Goal: Contribute content

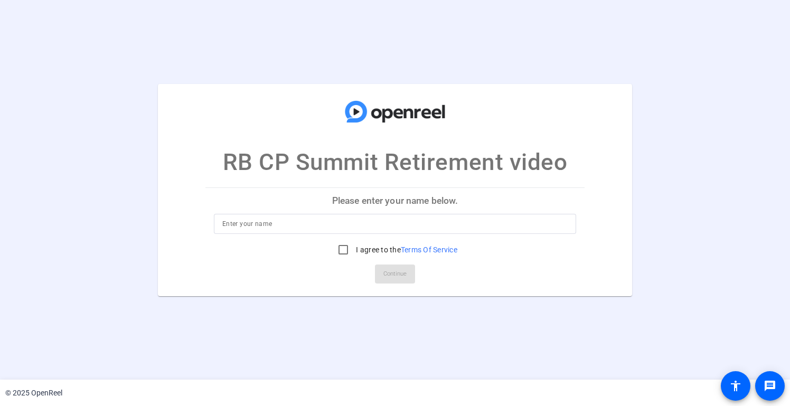
click at [276, 228] on input at bounding box center [394, 223] width 345 height 13
type input "[PERSON_NAME]"
click at [341, 253] on input "I agree to the Terms Of Service" at bounding box center [343, 249] width 21 height 21
checkbox input "true"
click at [393, 273] on span "Continue" at bounding box center [394, 274] width 23 height 16
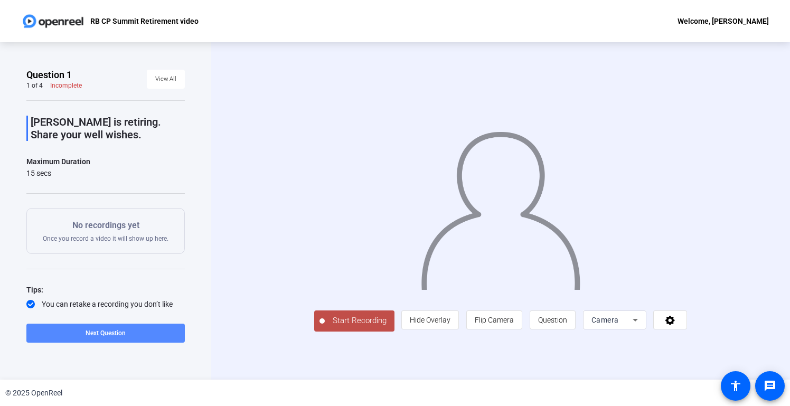
click at [127, 334] on span at bounding box center [105, 332] width 158 height 25
click at [325, 327] on span "Start Recording" at bounding box center [360, 321] width 70 height 12
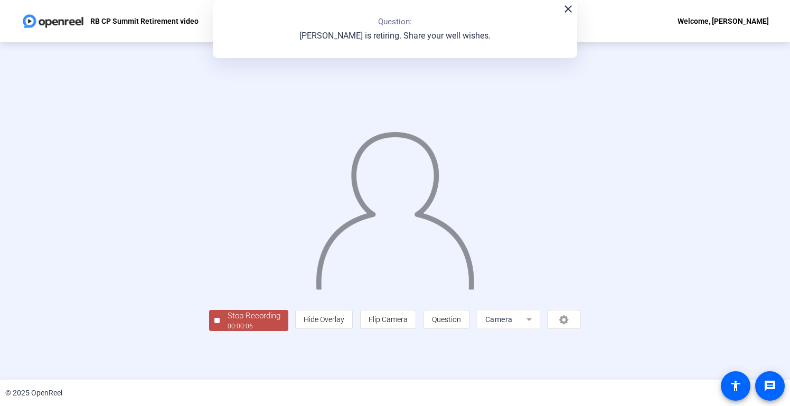
click at [568, 6] on mat-icon "close" at bounding box center [568, 9] width 13 height 13
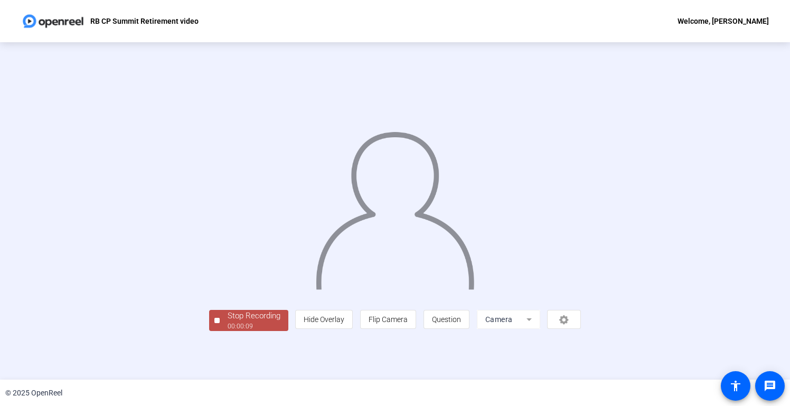
click at [228, 322] on div "Stop Recording" at bounding box center [254, 316] width 53 height 12
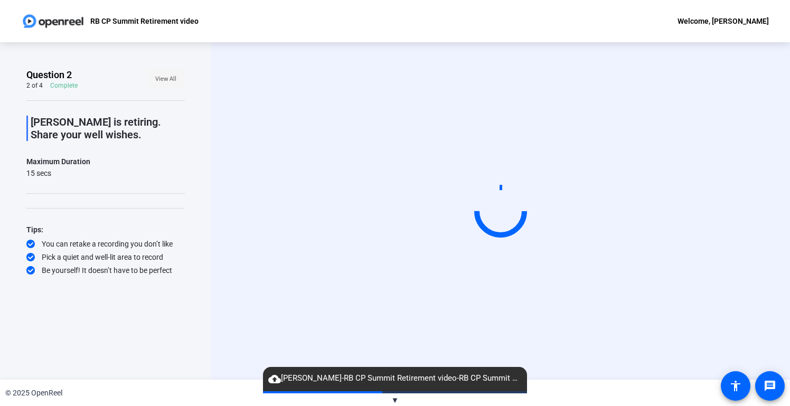
click at [158, 81] on span "View All" at bounding box center [165, 79] width 21 height 16
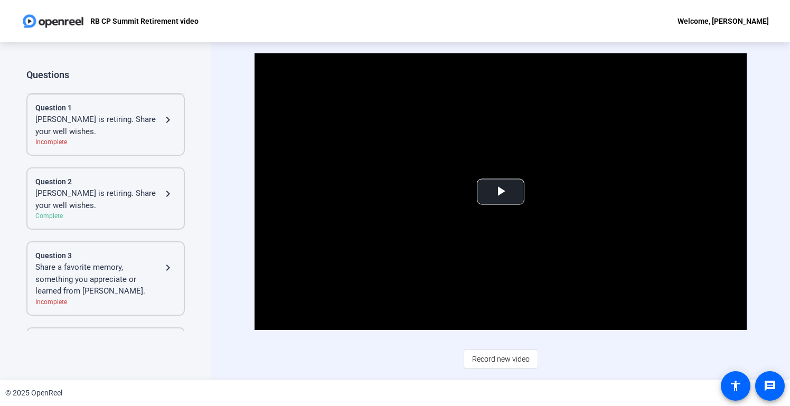
click at [143, 124] on div "[PERSON_NAME] is retiring. Share your well wishes." at bounding box center [98, 125] width 126 height 24
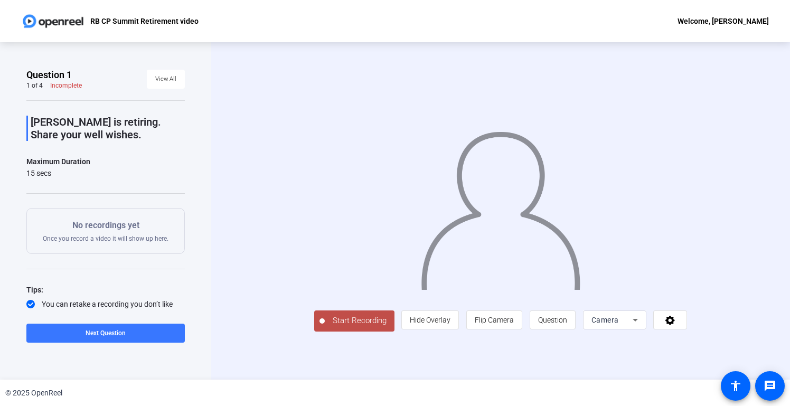
click at [325, 327] on span "Start Recording" at bounding box center [360, 321] width 70 height 12
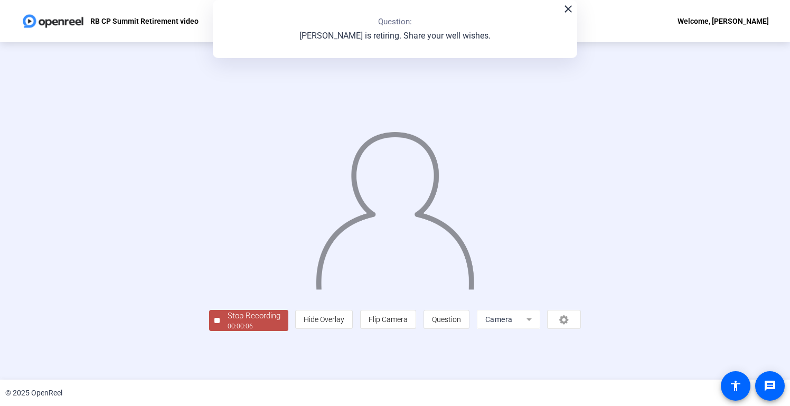
click at [228, 322] on div "Stop Recording" at bounding box center [254, 316] width 53 height 12
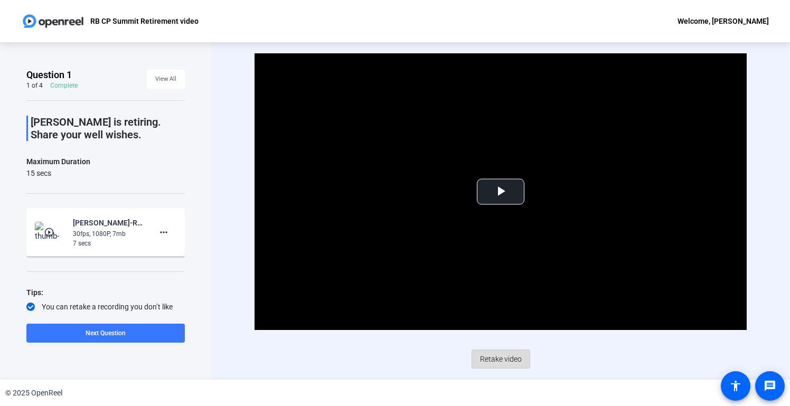
click at [513, 357] on span "Retake video" at bounding box center [501, 359] width 42 height 20
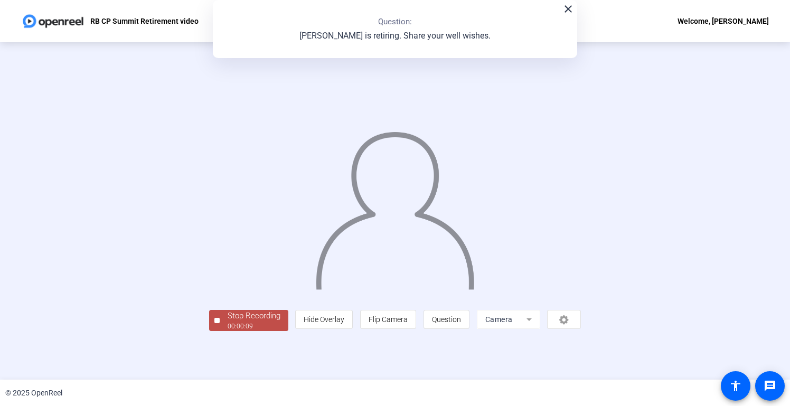
click at [228, 322] on div "Stop Recording" at bounding box center [254, 316] width 53 height 12
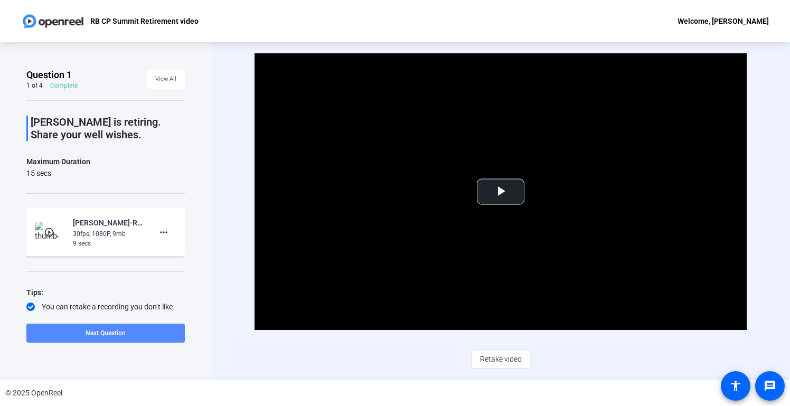
click at [158, 329] on span at bounding box center [105, 332] width 158 height 25
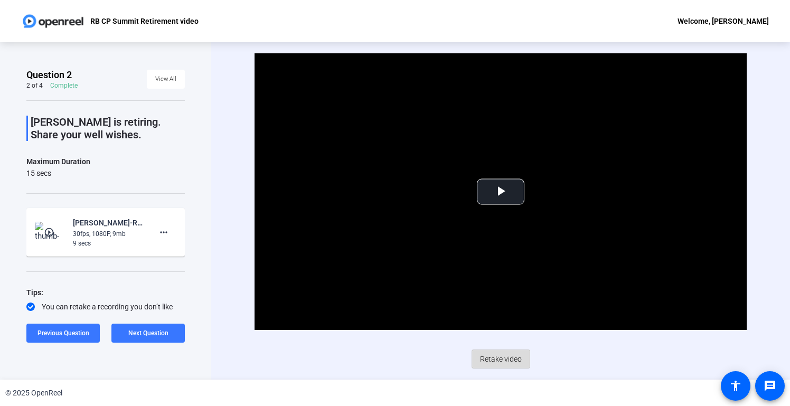
click at [510, 358] on span "Retake video" at bounding box center [501, 359] width 42 height 20
click at [499, 362] on span "Retake video" at bounding box center [501, 359] width 42 height 20
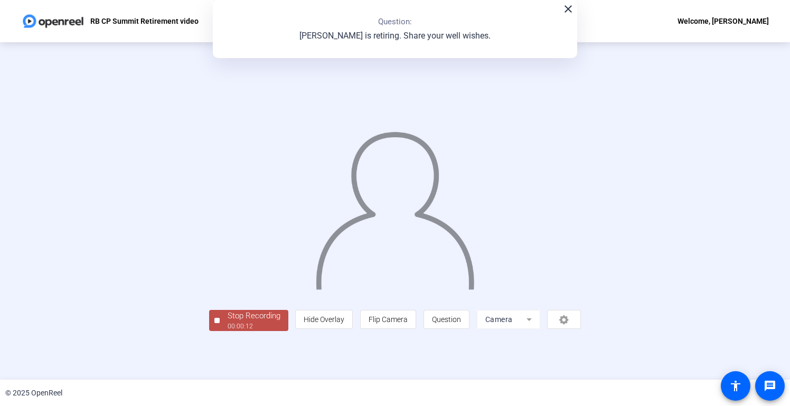
click at [228, 322] on div "Stop Recording" at bounding box center [254, 316] width 53 height 12
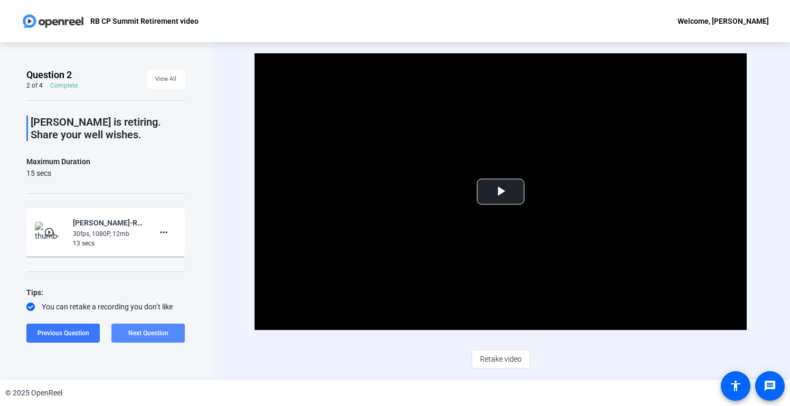
click at [168, 329] on span "Next Question" at bounding box center [148, 333] width 40 height 8
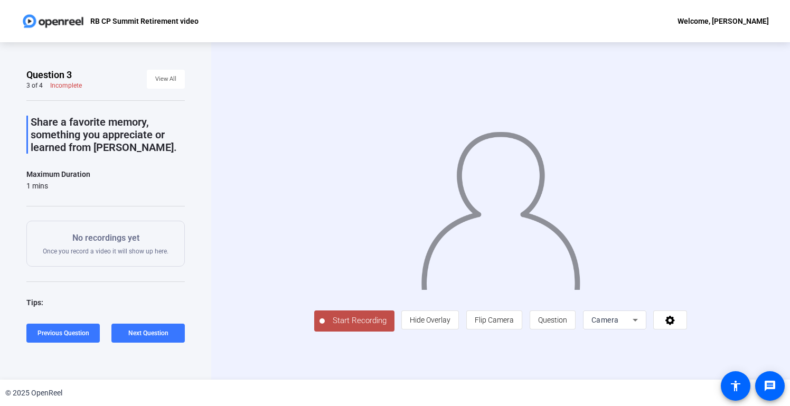
click at [325, 327] on span "Start Recording" at bounding box center [360, 321] width 70 height 12
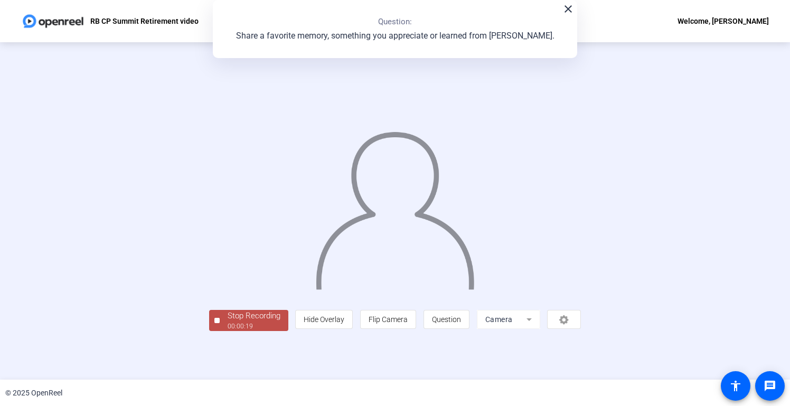
click at [228, 322] on div "Stop Recording" at bounding box center [254, 316] width 53 height 12
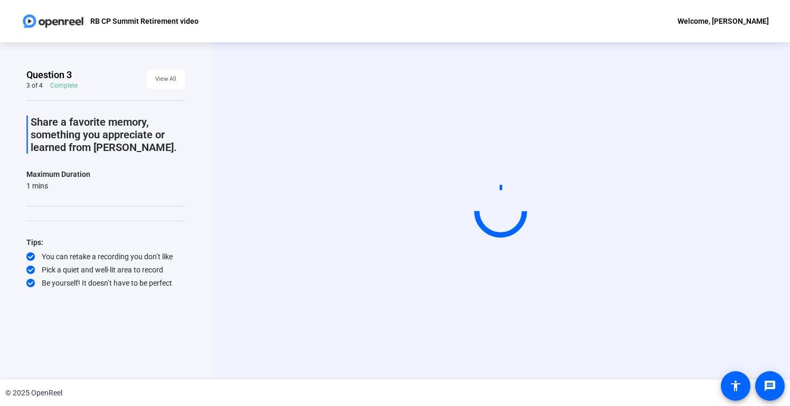
click at [782, 273] on div "Start Recording" at bounding box center [500, 210] width 579 height 337
click at [755, 346] on div "Start Recording" at bounding box center [500, 210] width 579 height 337
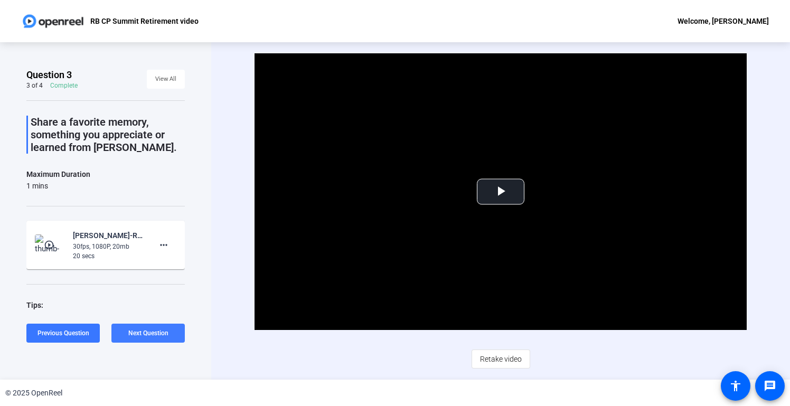
click at [155, 336] on span "Next Question" at bounding box center [148, 332] width 40 height 7
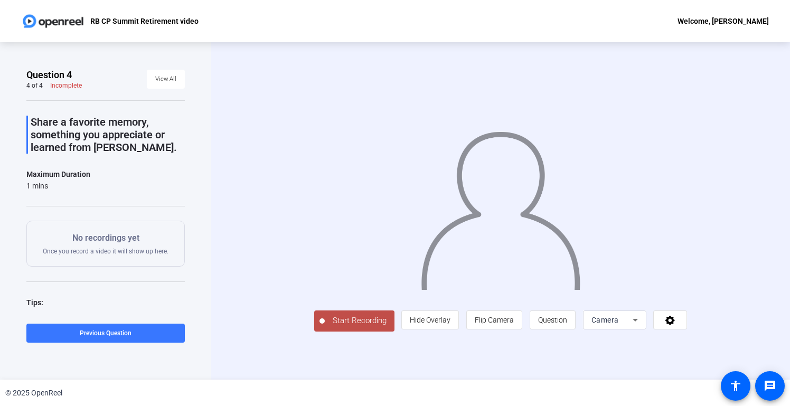
click at [325, 327] on span "Start Recording" at bounding box center [360, 321] width 70 height 12
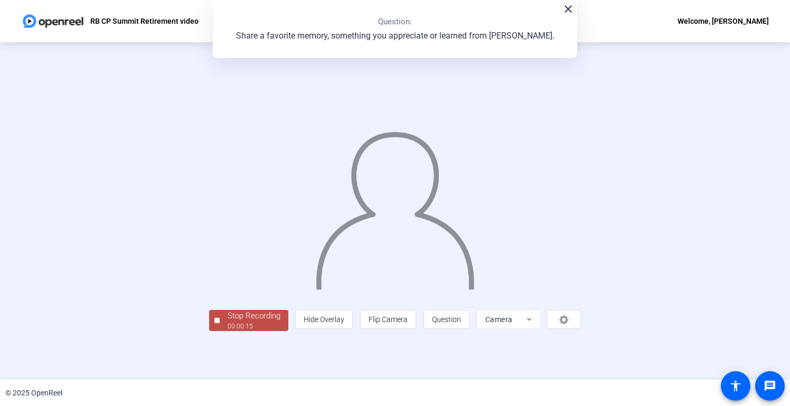
click at [228, 322] on div "Stop Recording" at bounding box center [254, 316] width 53 height 12
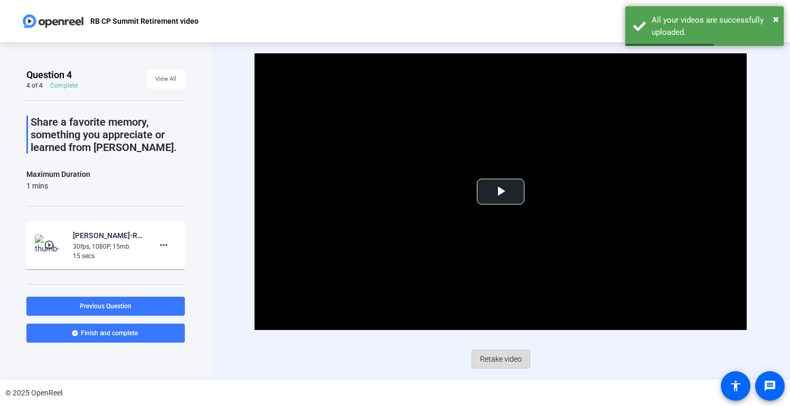
click at [499, 361] on span "Retake video" at bounding box center [501, 359] width 42 height 20
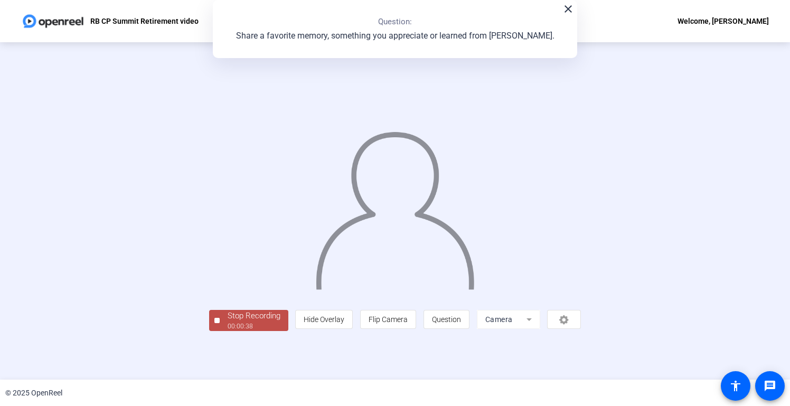
click at [228, 322] on div "Stop Recording" at bounding box center [254, 316] width 53 height 12
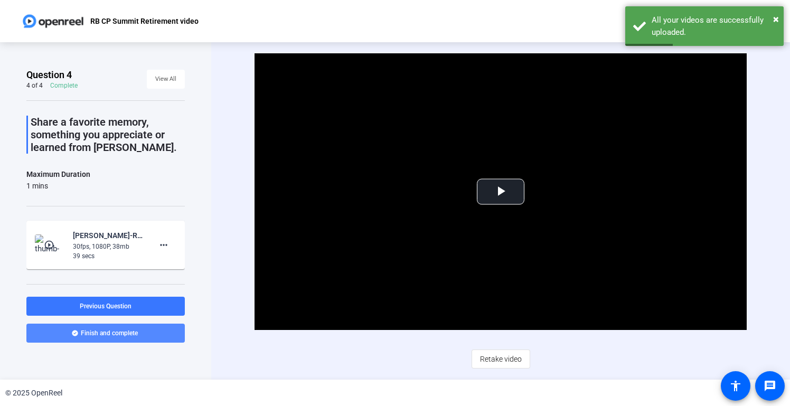
click at [121, 331] on span "Finish and complete" at bounding box center [109, 333] width 57 height 8
